Goal: Transaction & Acquisition: Purchase product/service

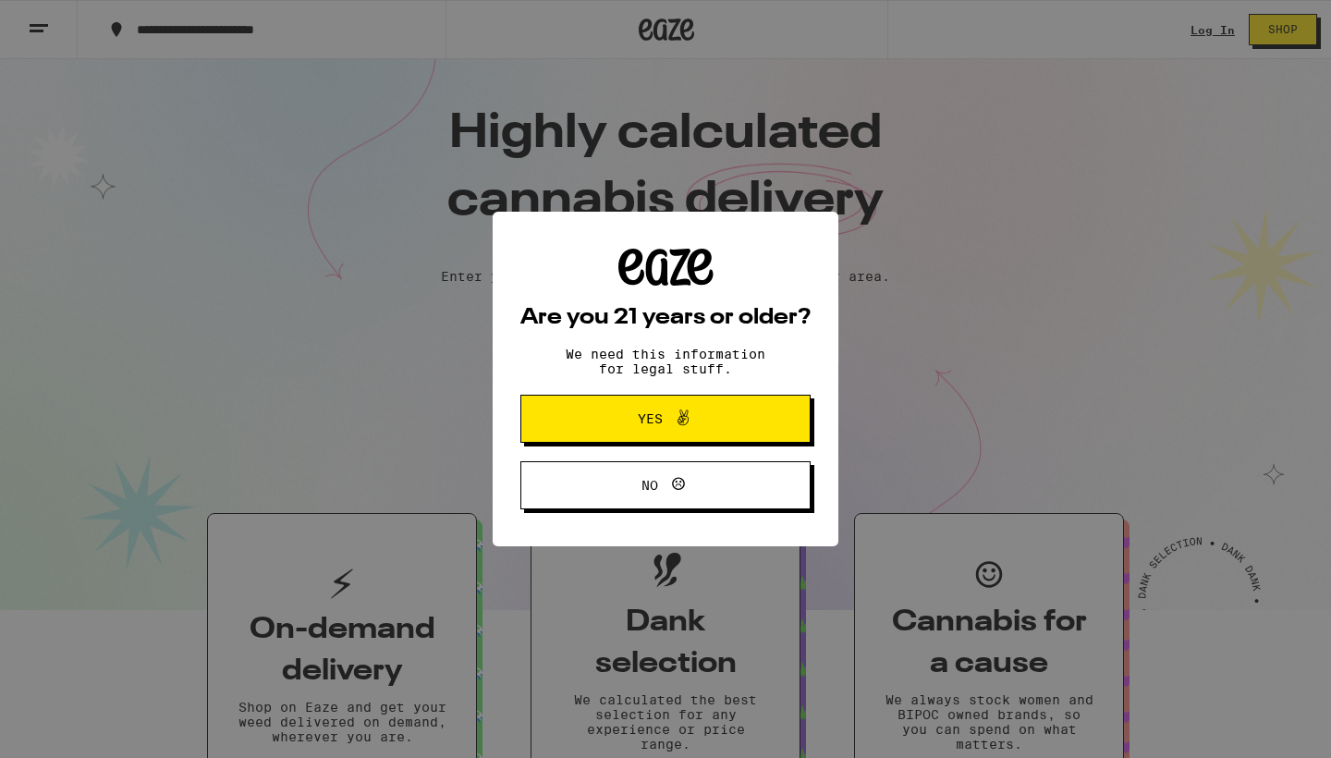
click at [711, 419] on span "Yes" at bounding box center [665, 419] width 141 height 24
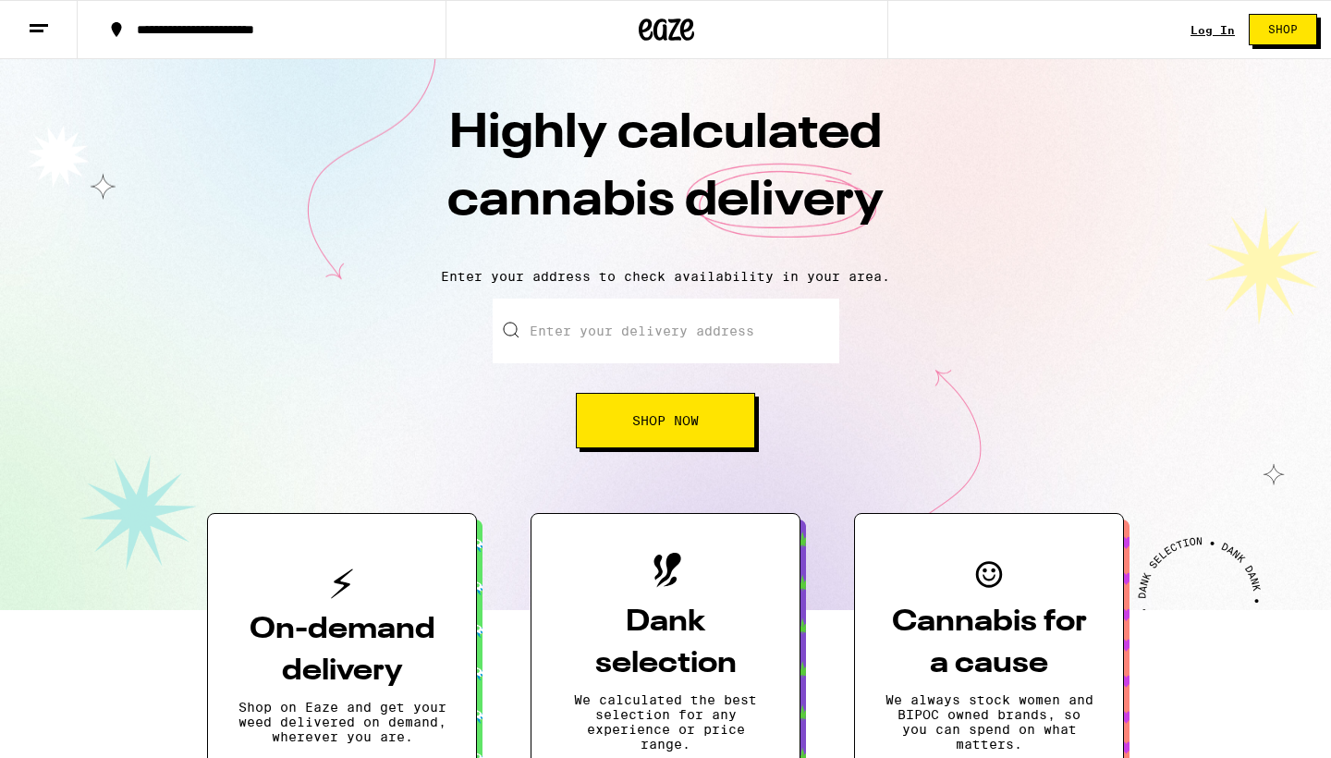
click at [1209, 27] on link "Log In" at bounding box center [1213, 30] width 44 height 12
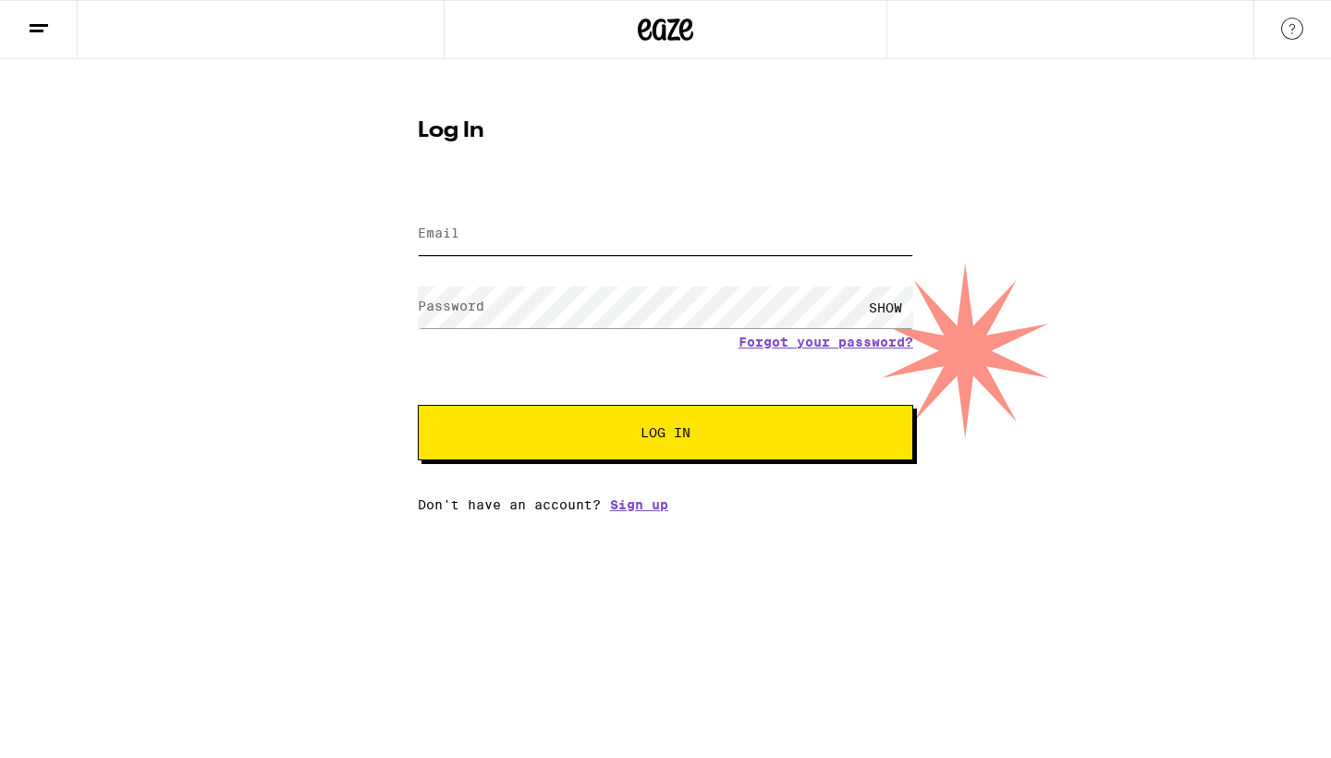
type input "[EMAIL_ADDRESS][DOMAIN_NAME]"
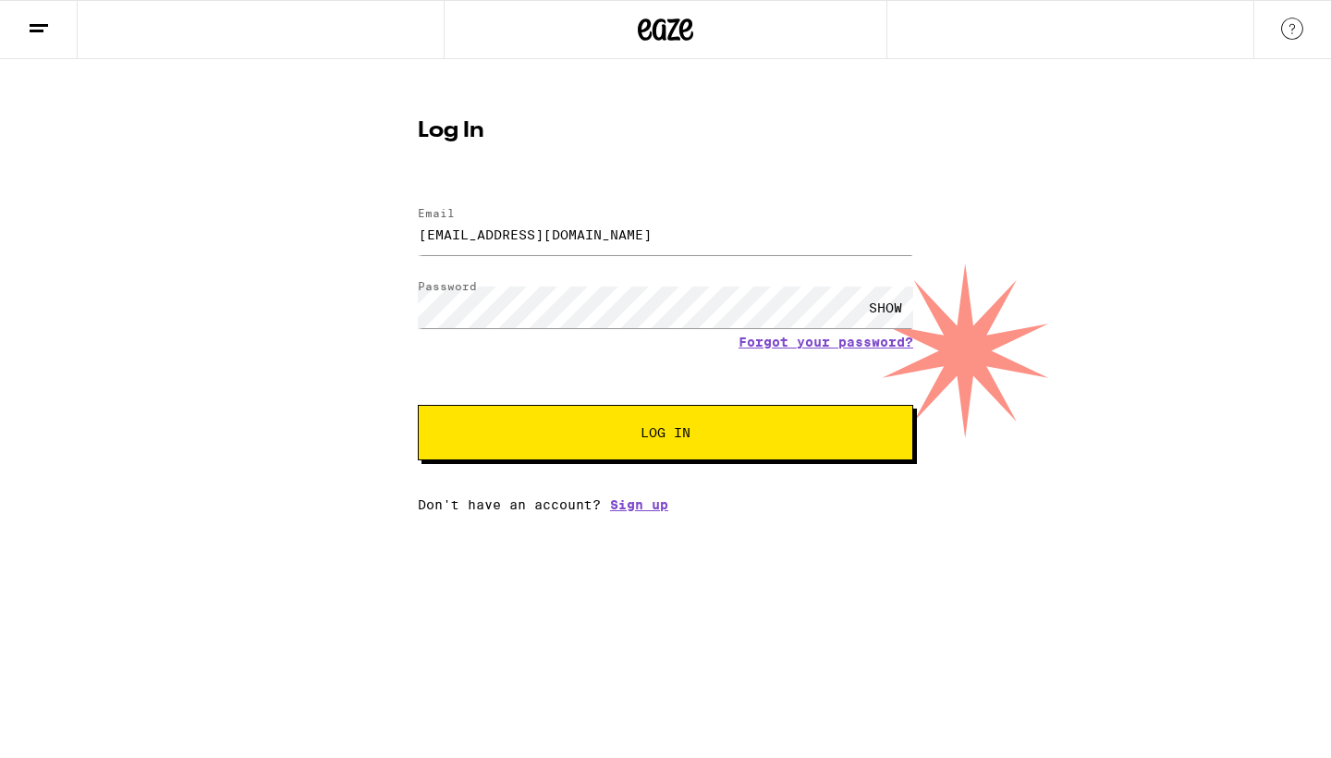
click at [661, 438] on span "Log In" at bounding box center [666, 432] width 50 height 13
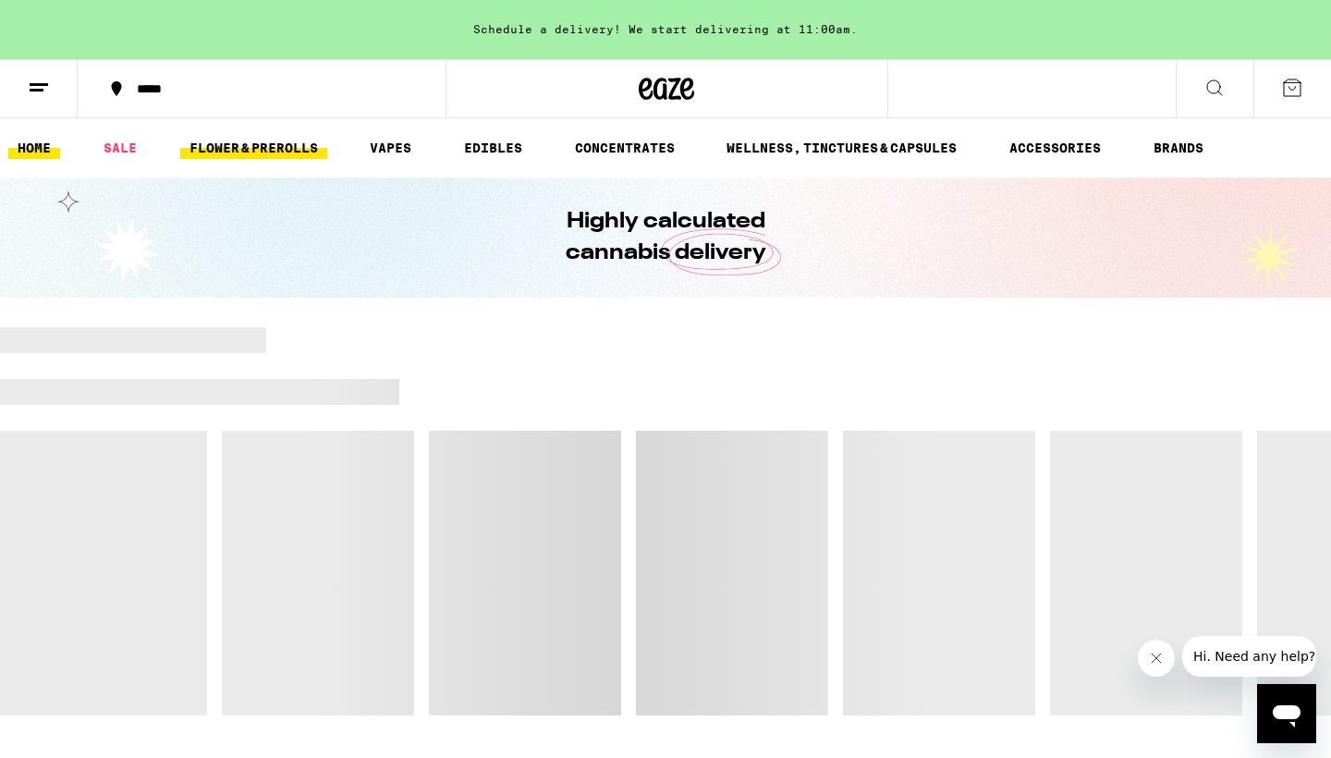
click at [293, 147] on link "FLOWER & PREROLLS" at bounding box center [253, 148] width 147 height 22
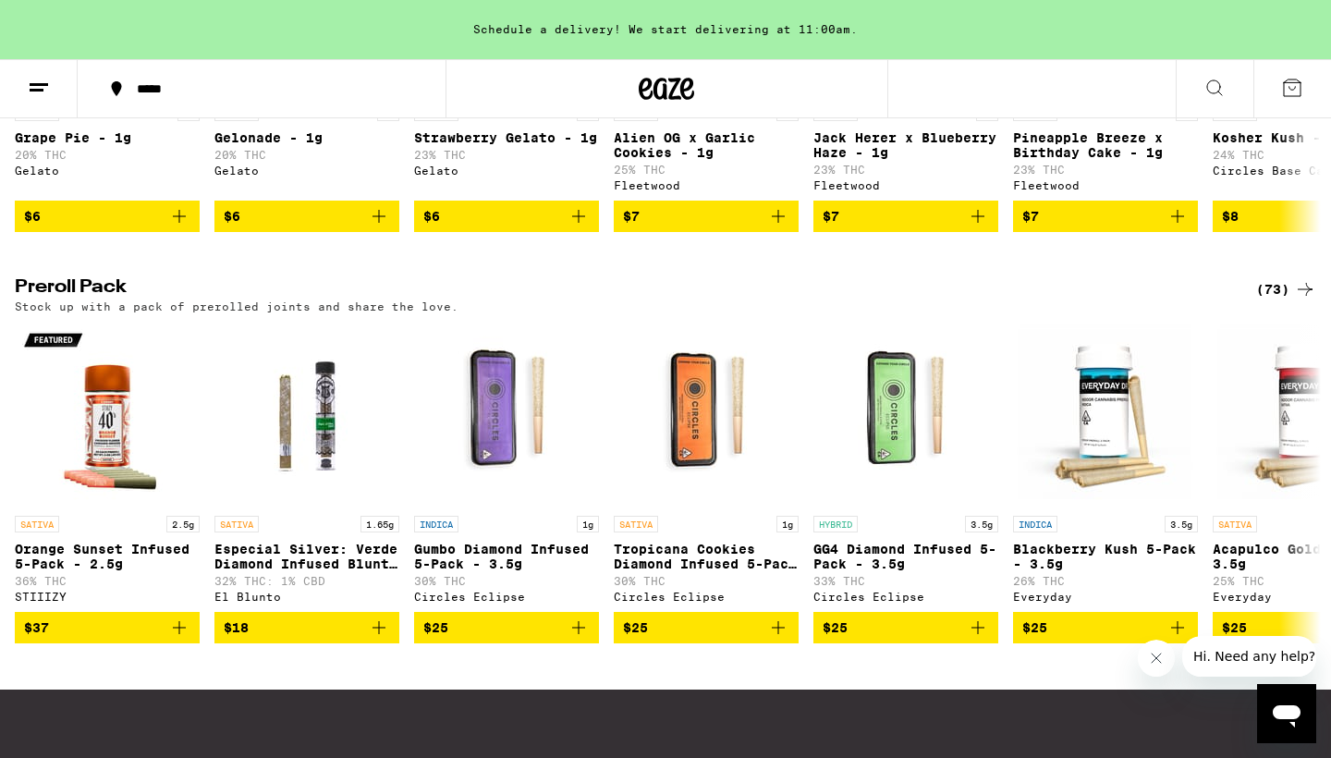
scroll to position [1264, 0]
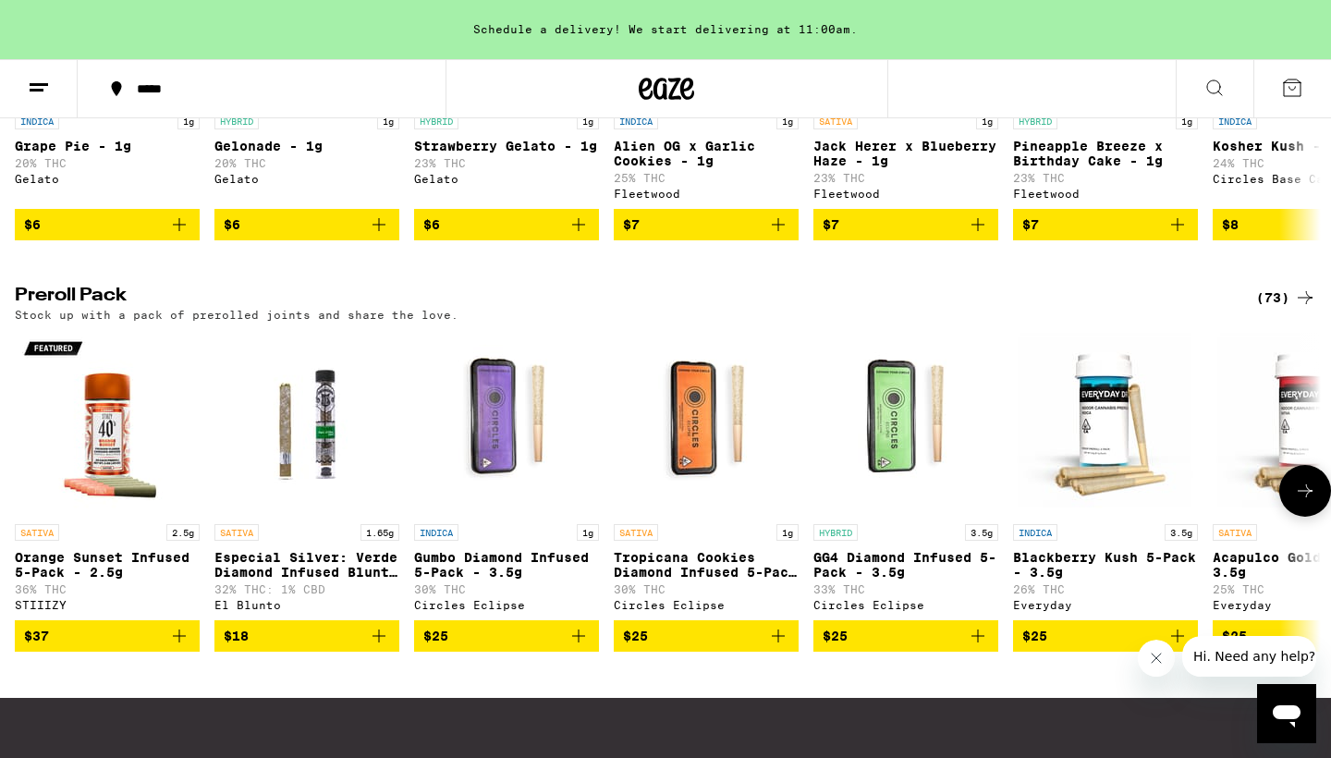
click at [1315, 502] on icon at bounding box center [1305, 491] width 22 height 22
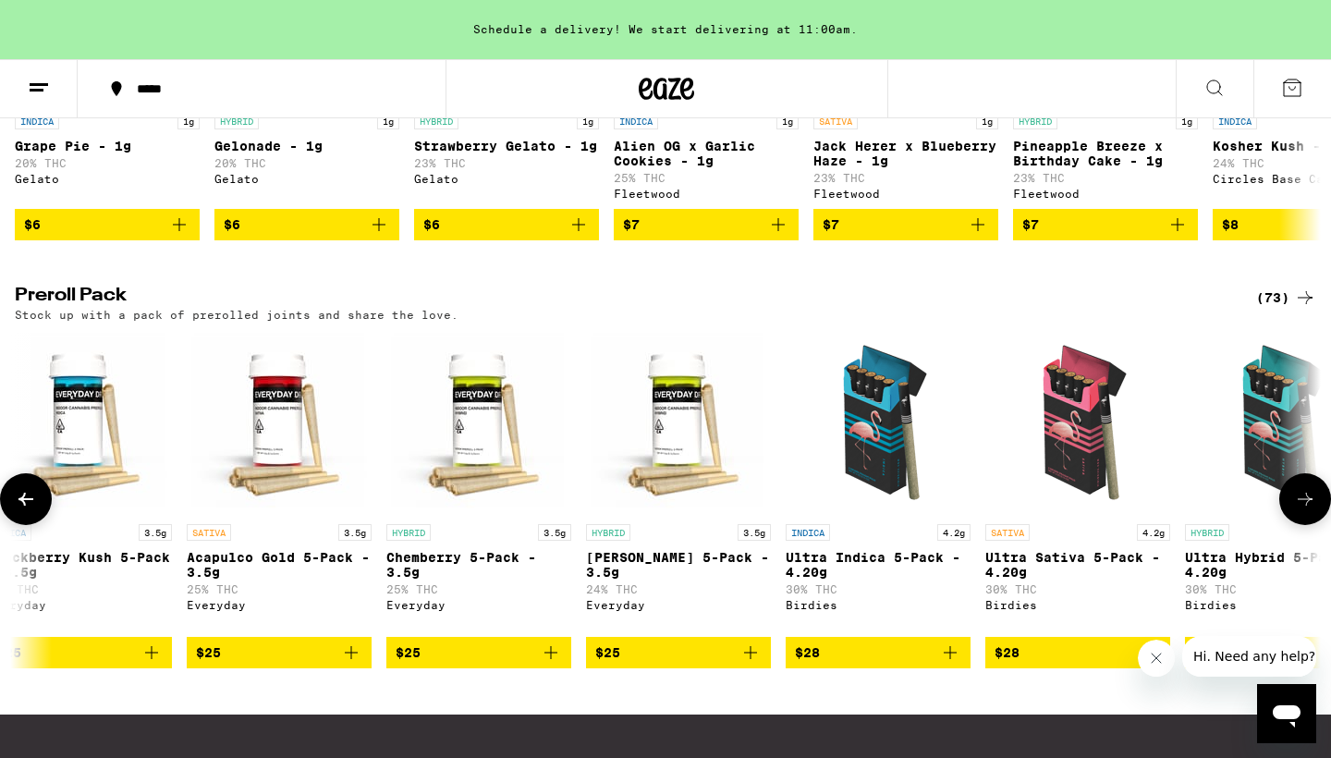
scroll to position [0, 1100]
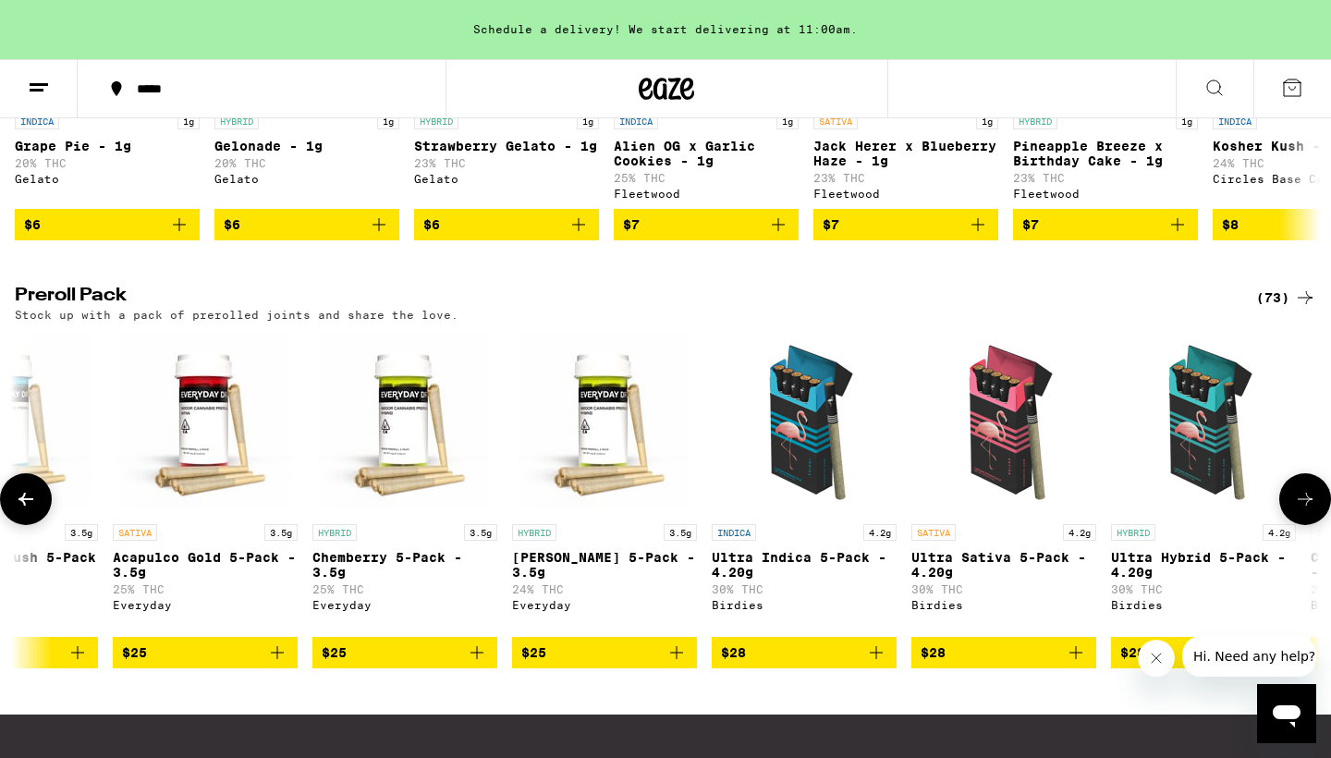
click at [1311, 510] on icon at bounding box center [1305, 499] width 22 height 22
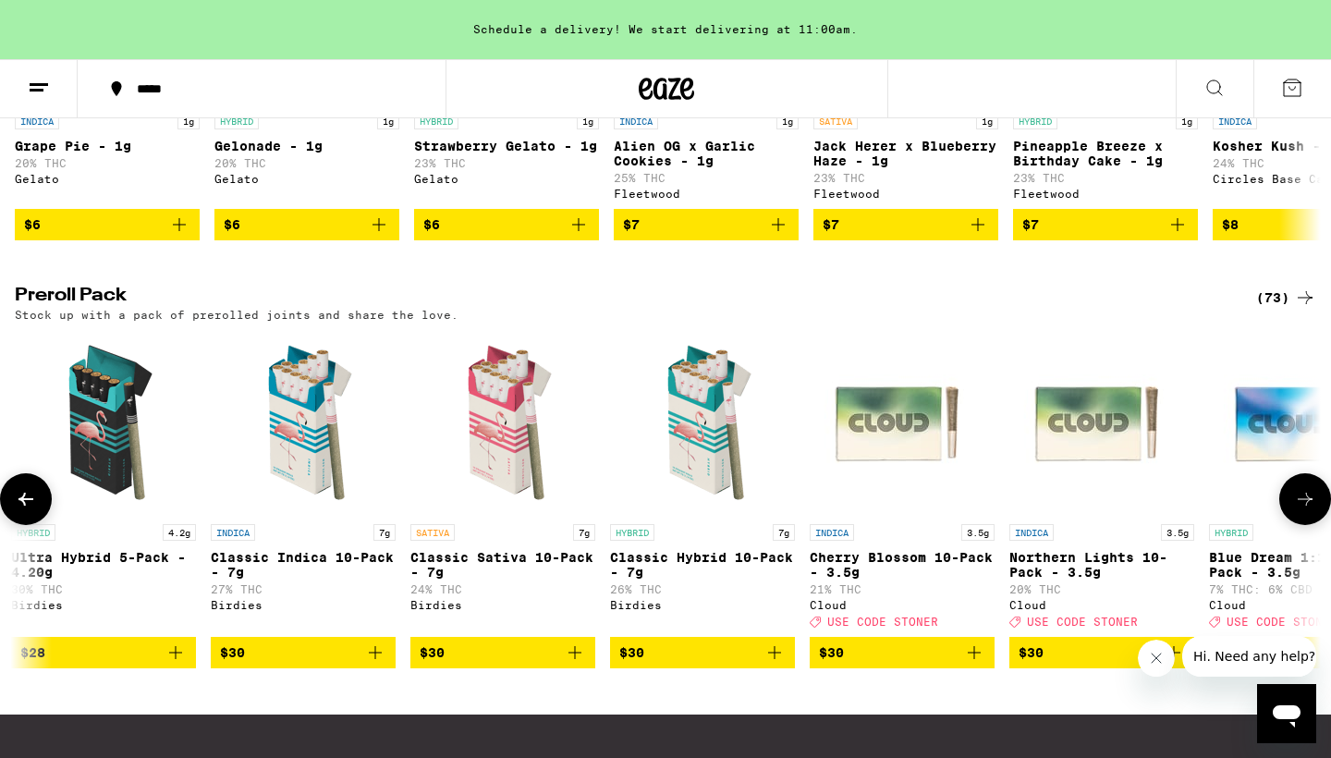
click at [1311, 510] on icon at bounding box center [1305, 499] width 22 height 22
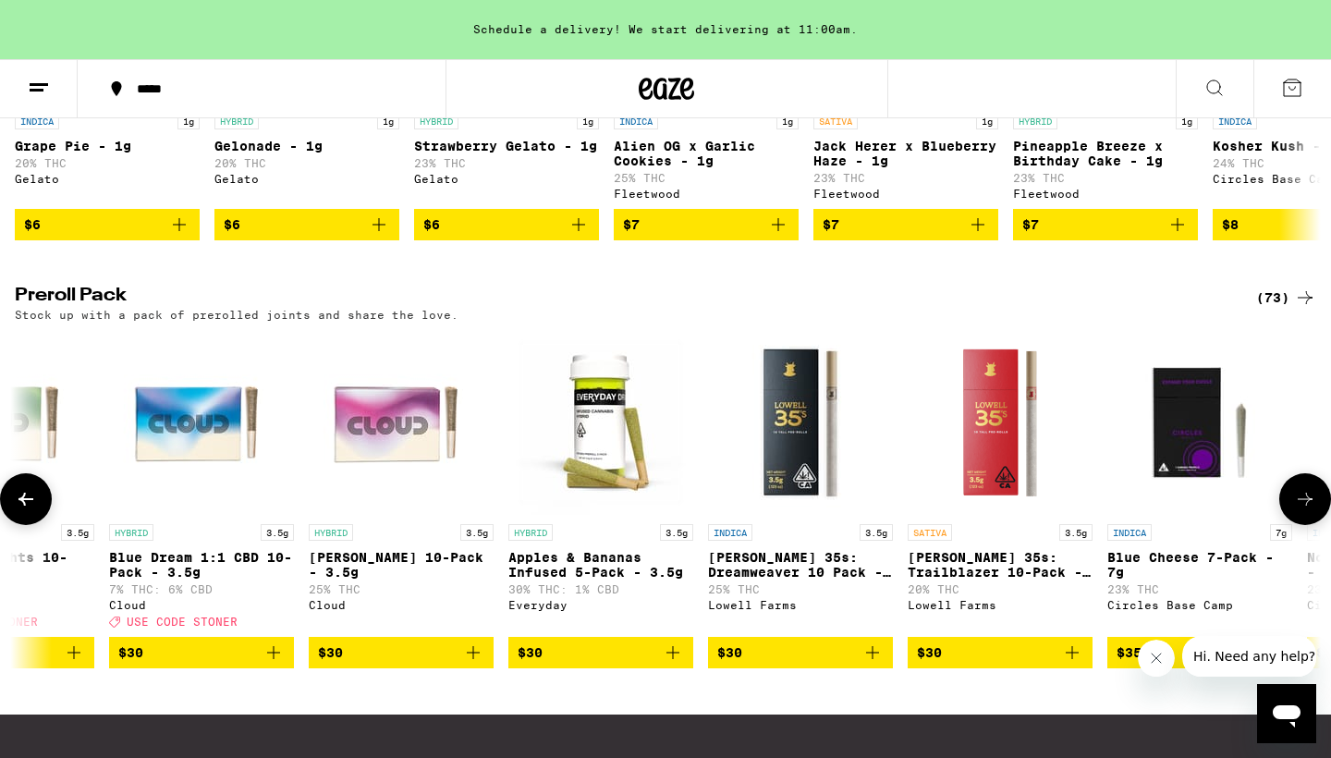
click at [1311, 510] on icon at bounding box center [1305, 499] width 22 height 22
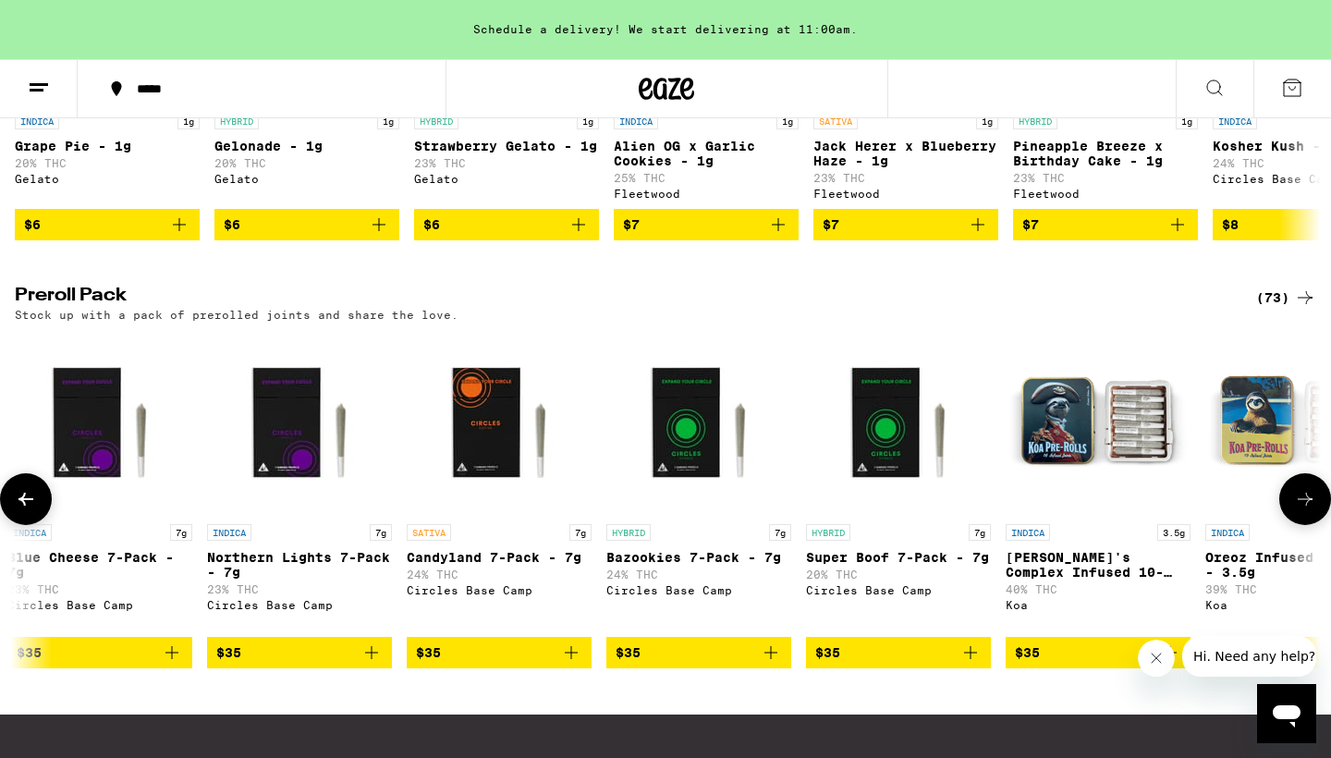
click at [1311, 510] on icon at bounding box center [1305, 499] width 22 height 22
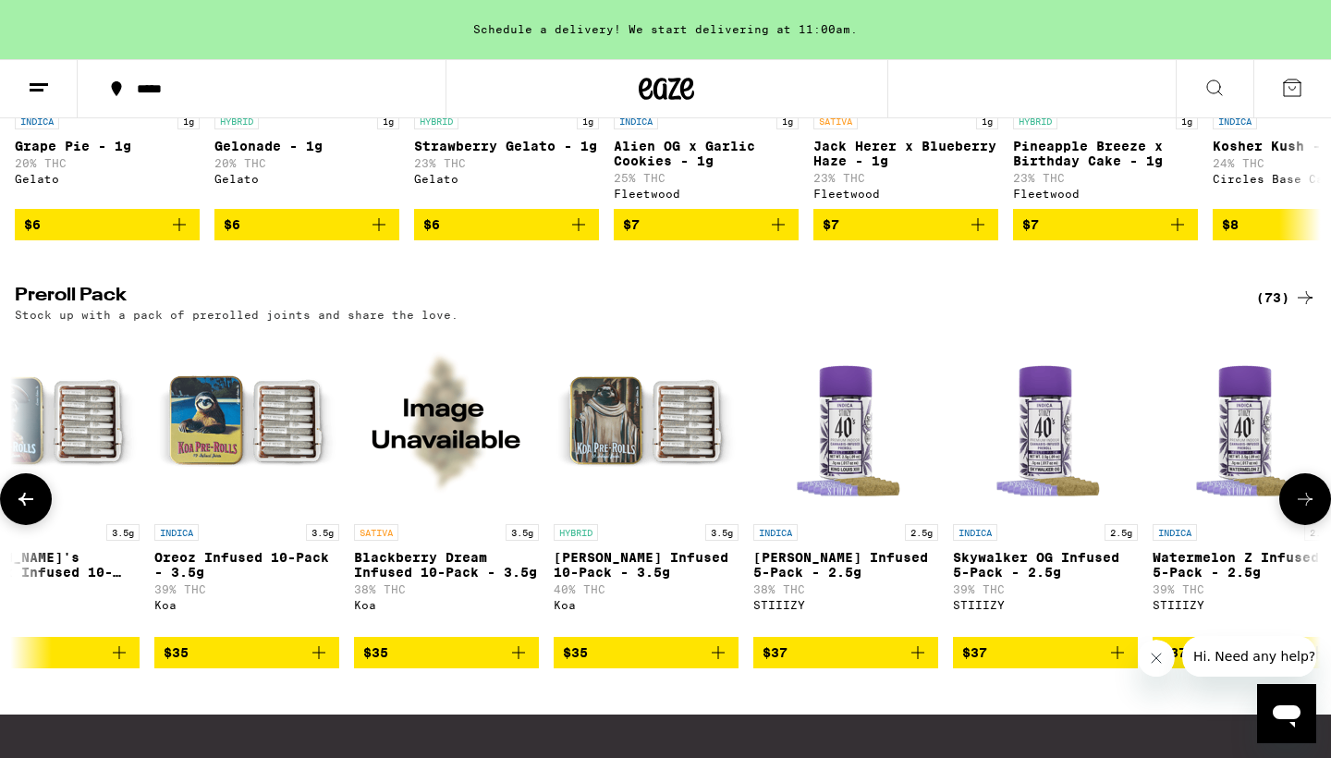
scroll to position [0, 5500]
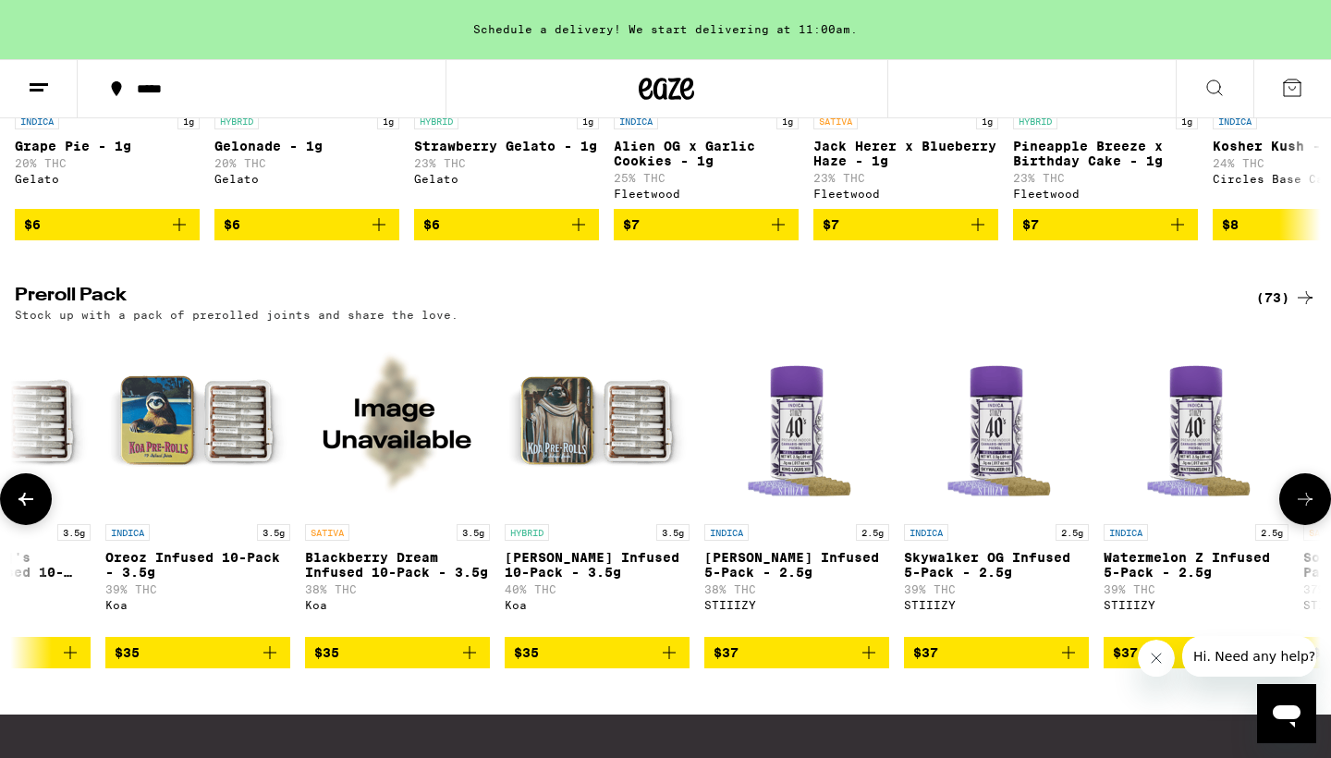
click at [1311, 506] on icon at bounding box center [1305, 499] width 15 height 13
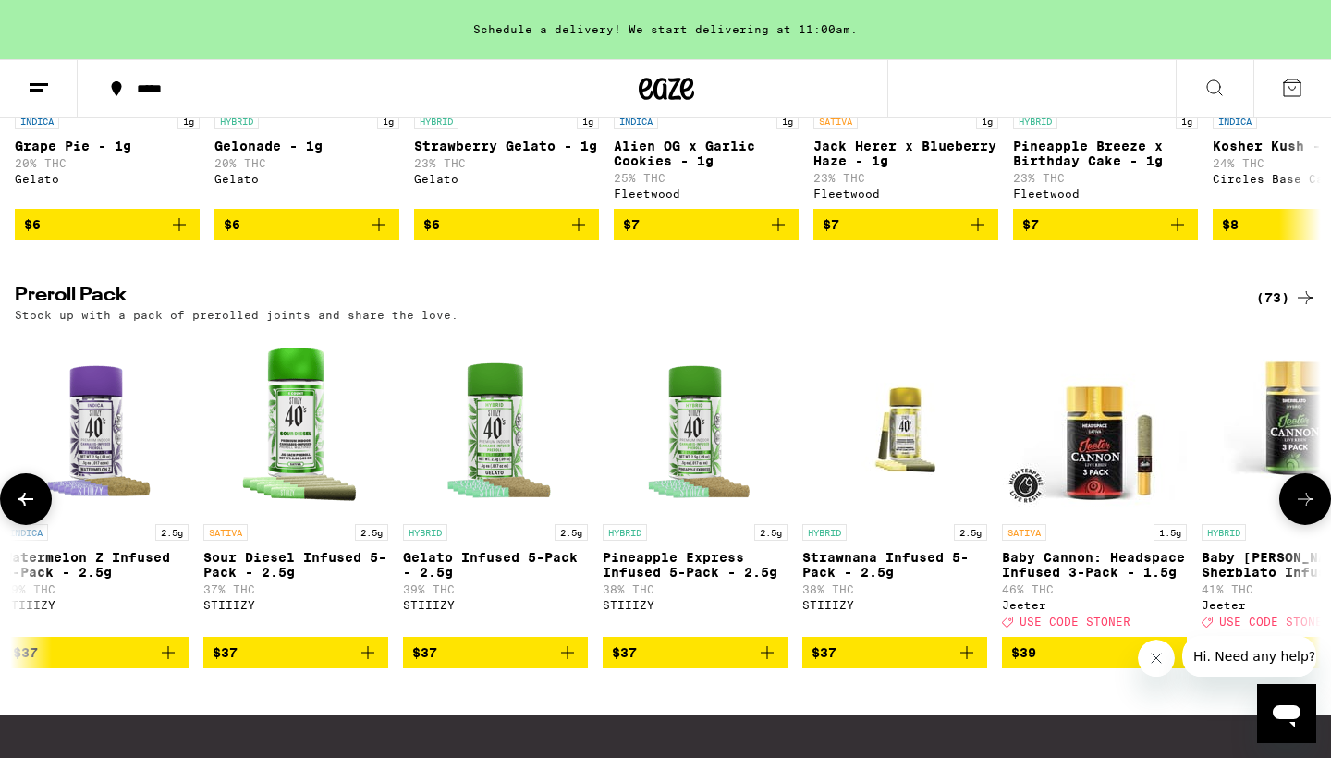
click at [1307, 506] on icon at bounding box center [1305, 499] width 15 height 13
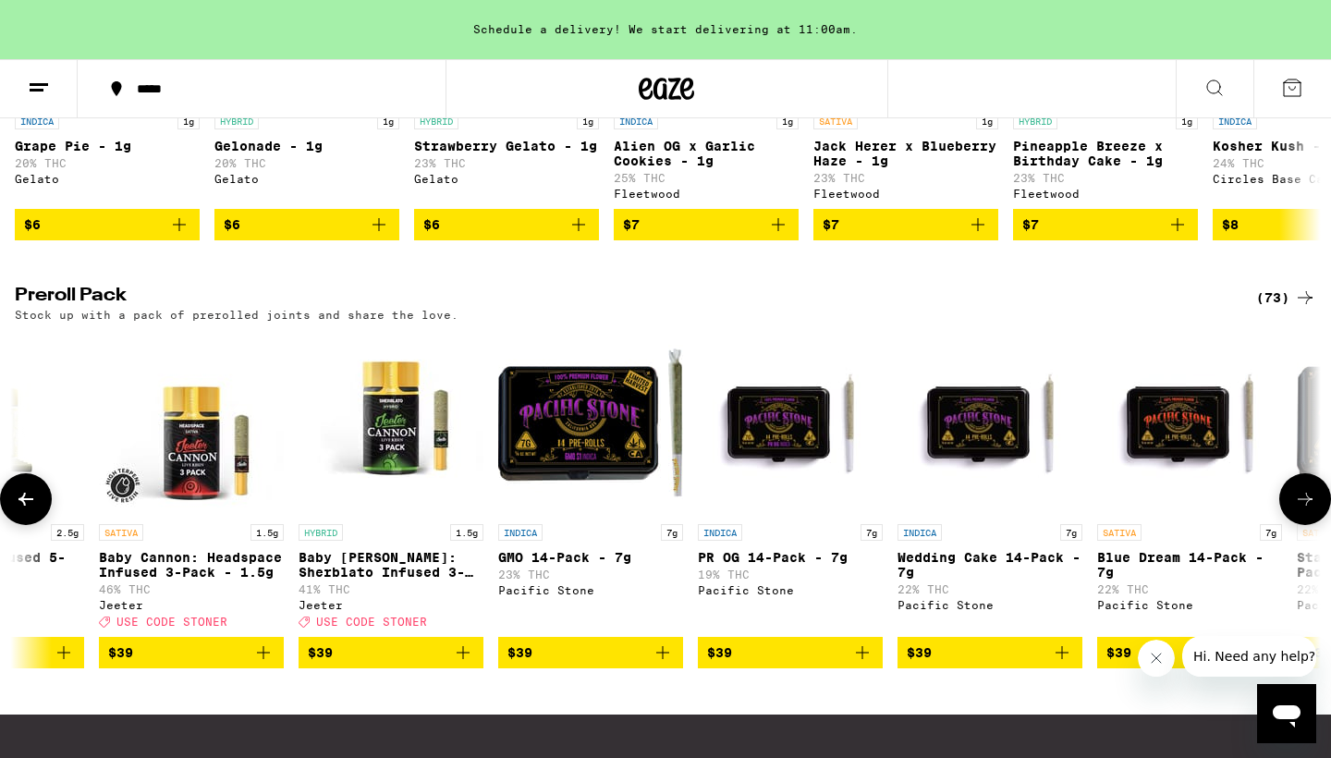
scroll to position [0, 7701]
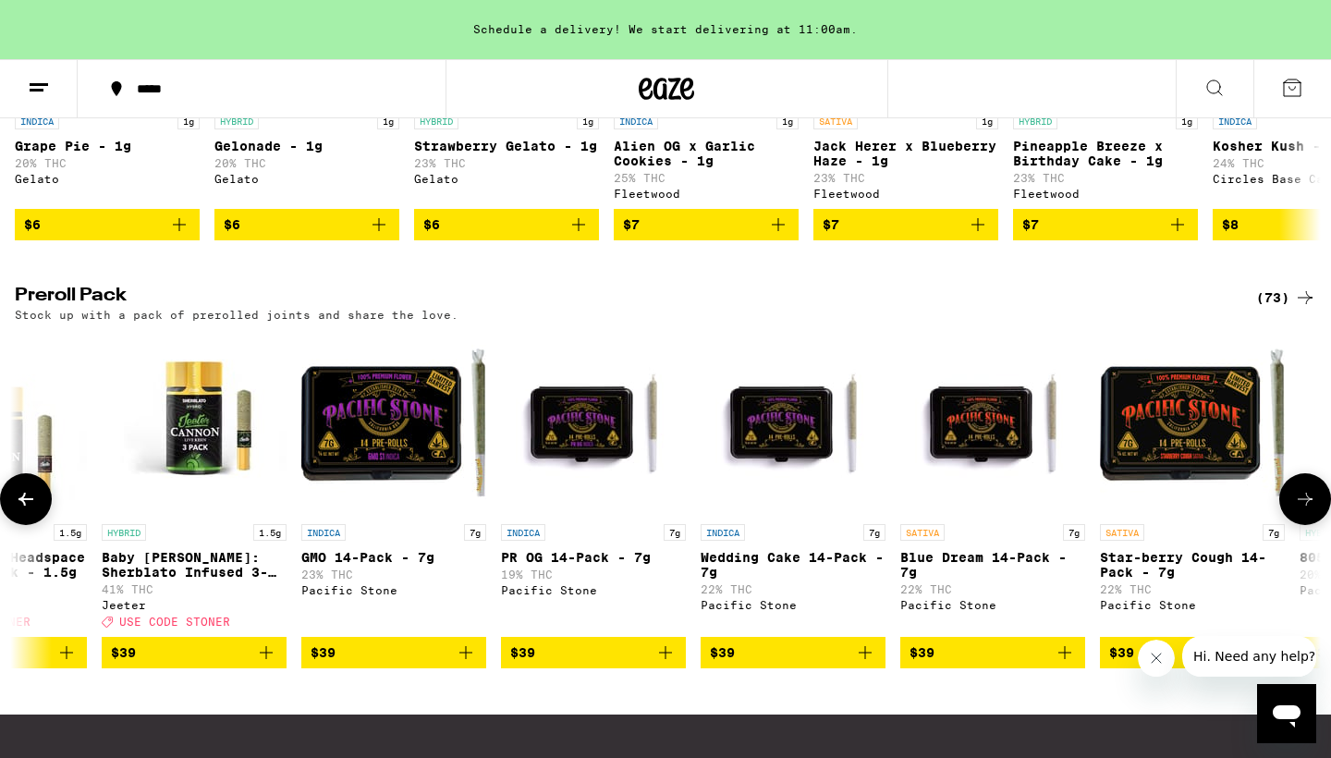
click at [1307, 506] on icon at bounding box center [1305, 499] width 15 height 13
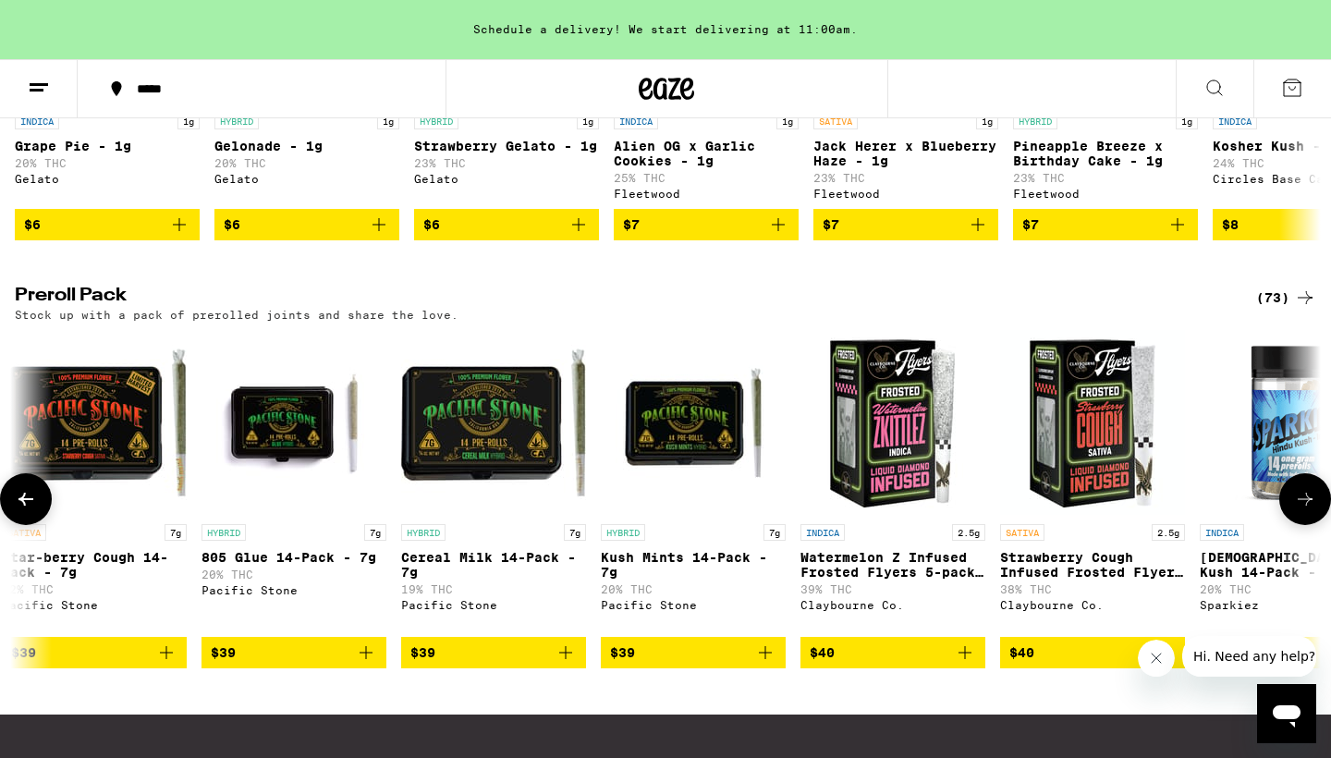
scroll to position [0, 8801]
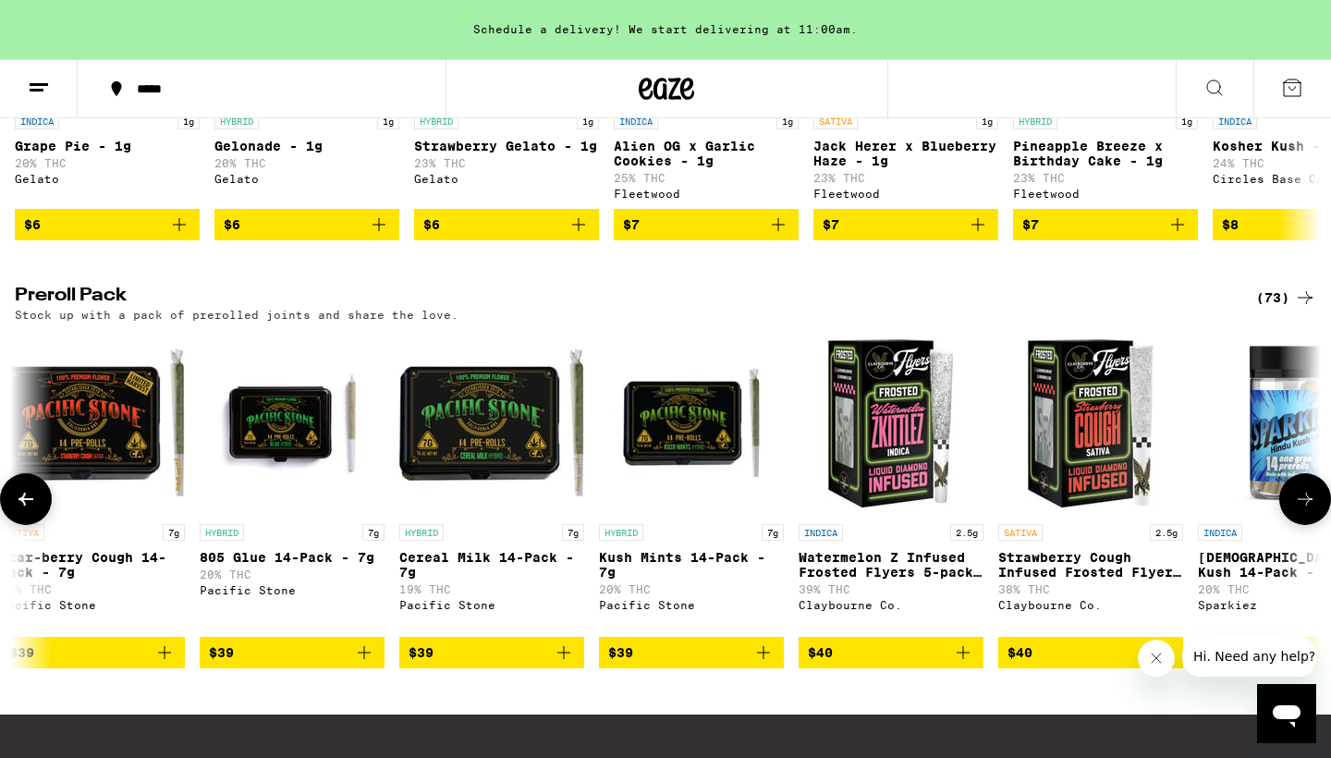
click at [1307, 506] on icon at bounding box center [1305, 499] width 15 height 13
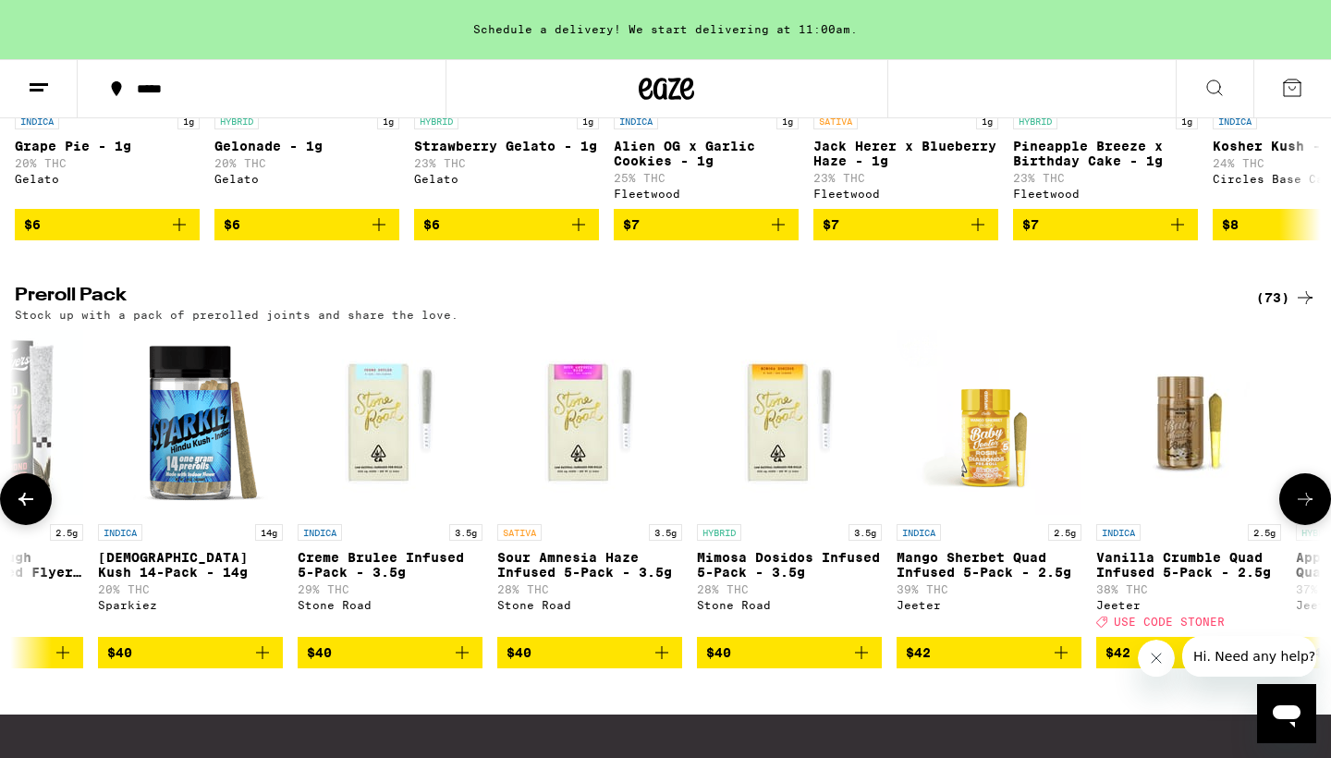
click at [1304, 510] on icon at bounding box center [1305, 499] width 22 height 22
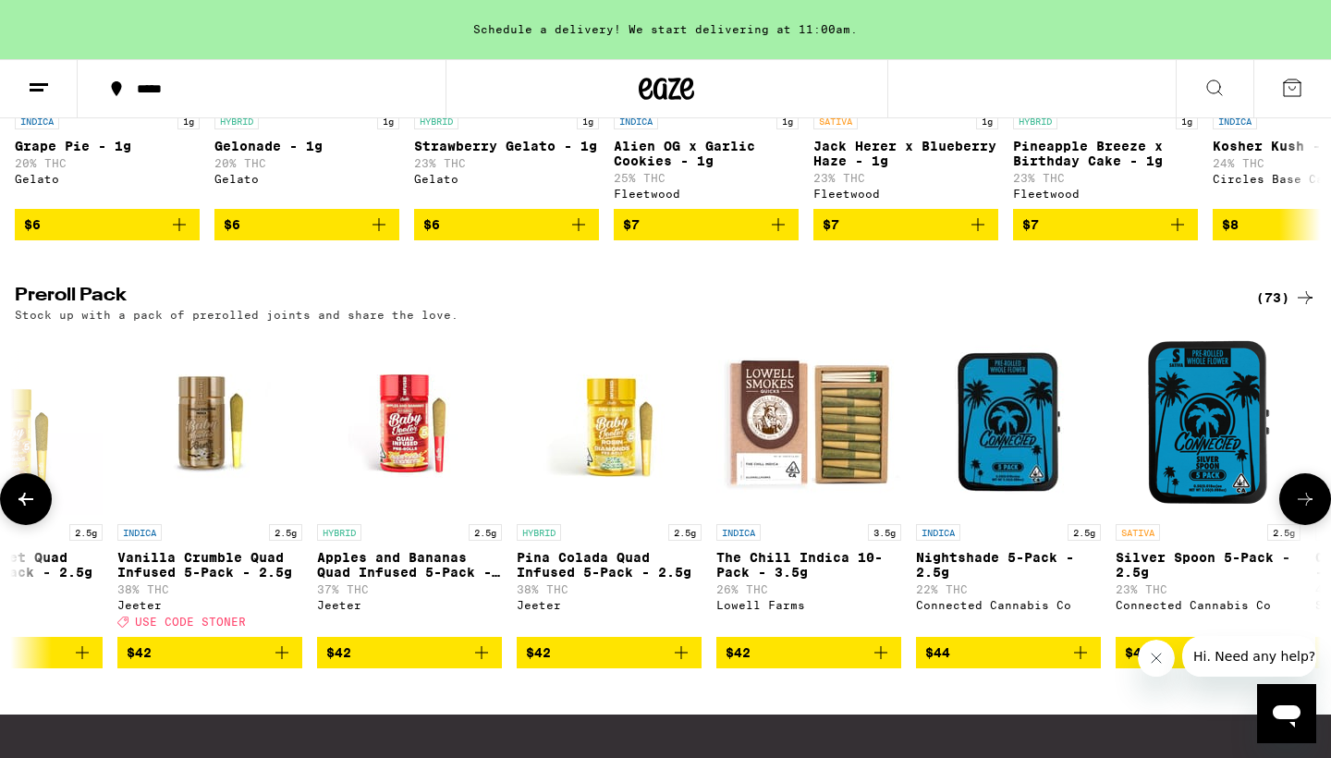
scroll to position [0, 11001]
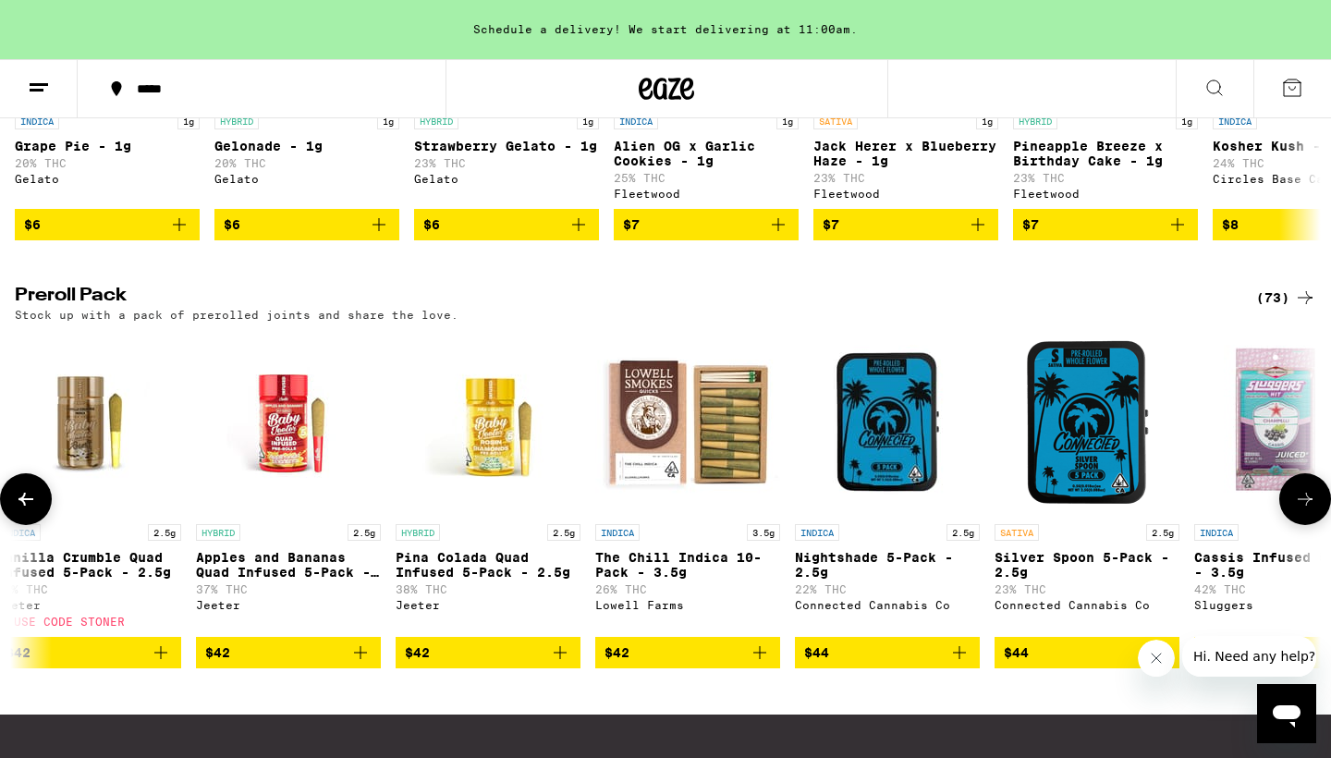
click at [1307, 510] on icon at bounding box center [1305, 499] width 22 height 22
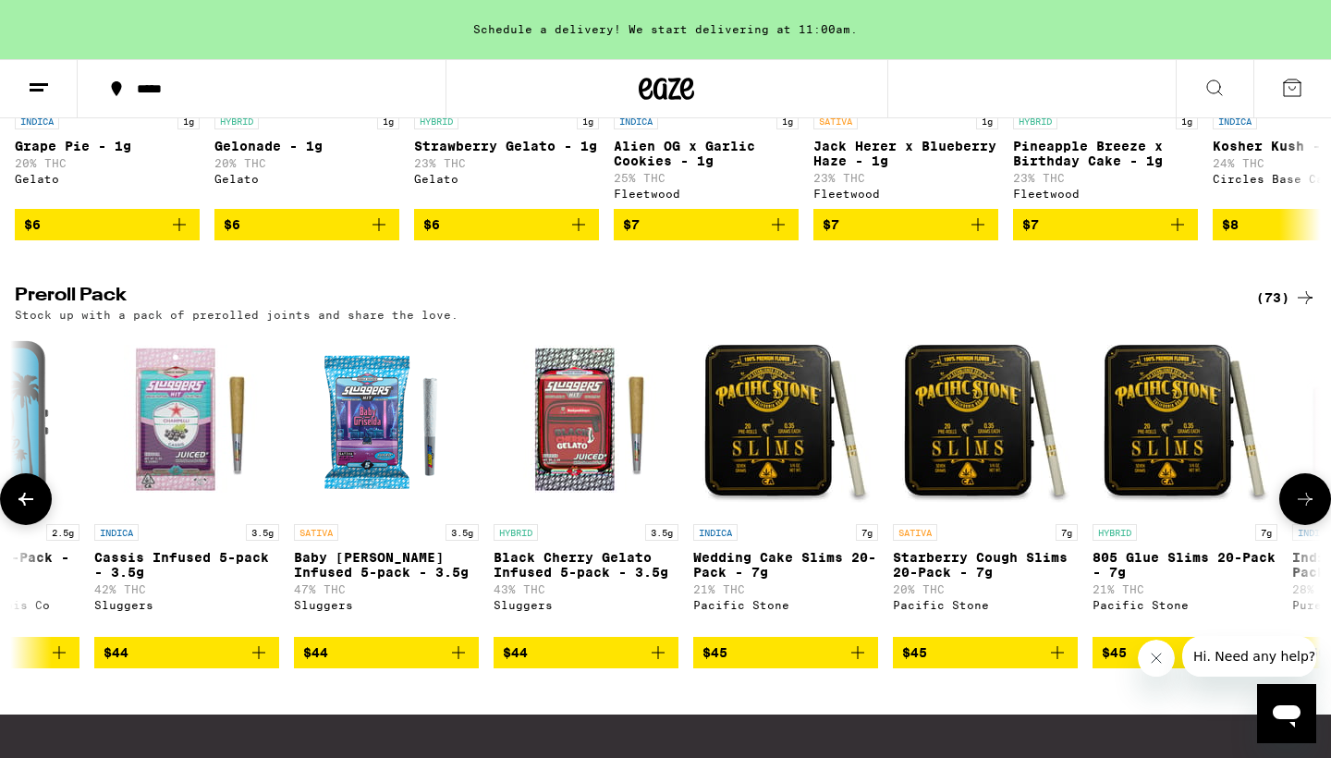
click at [1307, 510] on icon at bounding box center [1305, 499] width 22 height 22
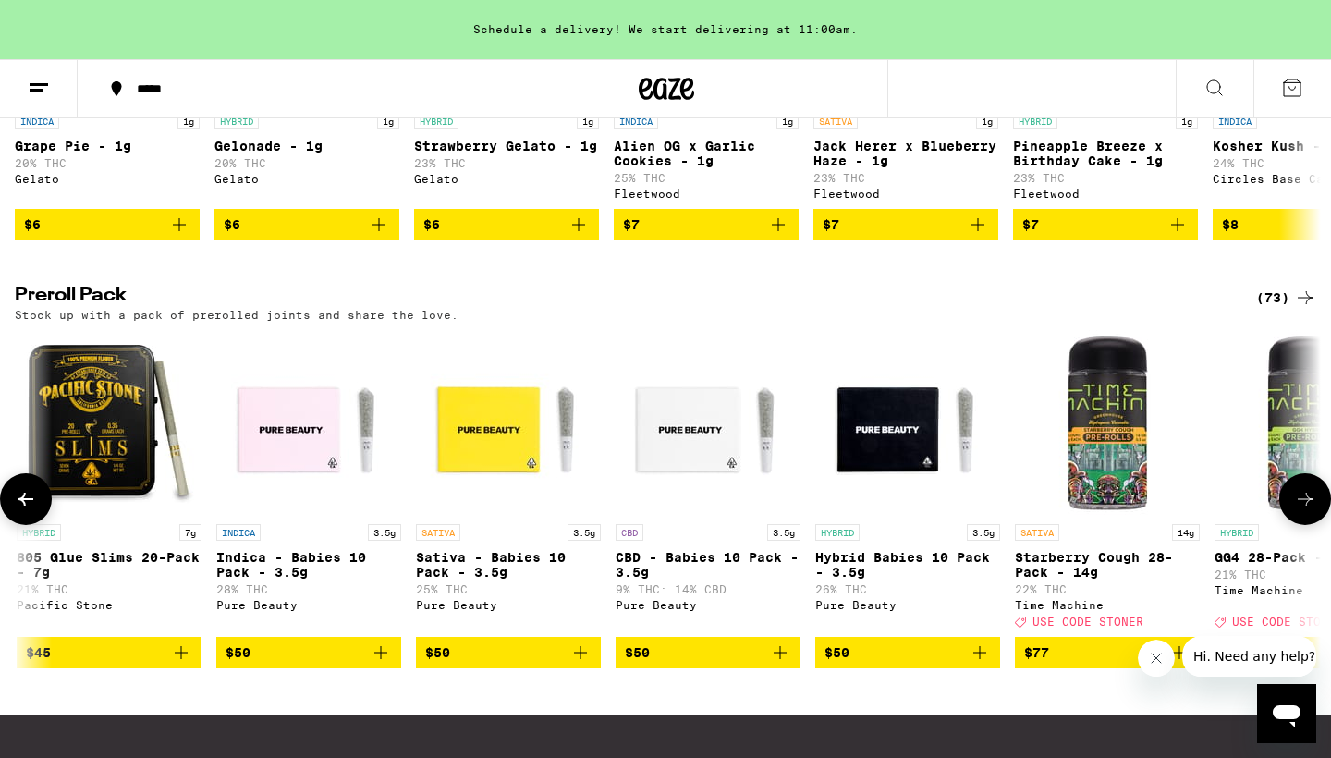
scroll to position [0, 13201]
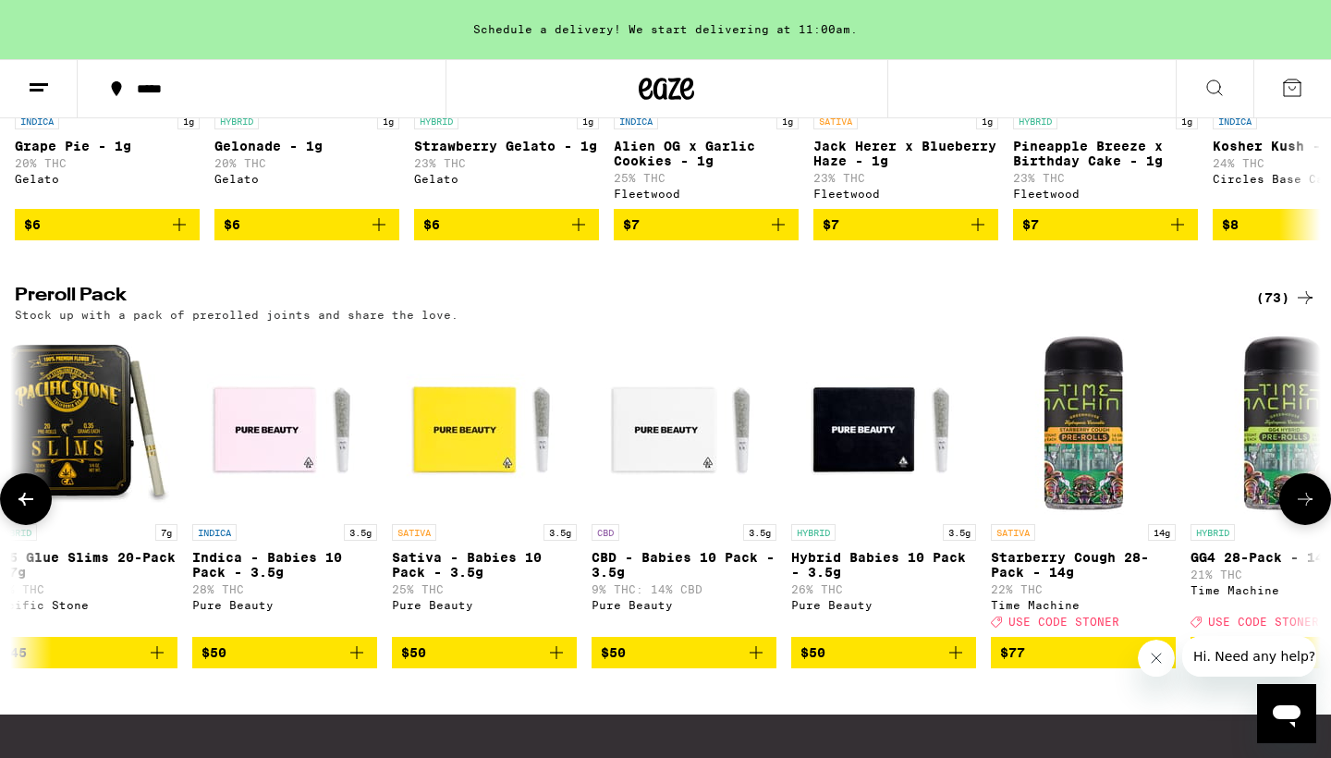
click at [1307, 510] on icon at bounding box center [1305, 499] width 22 height 22
